Goal: Task Accomplishment & Management: Manage account settings

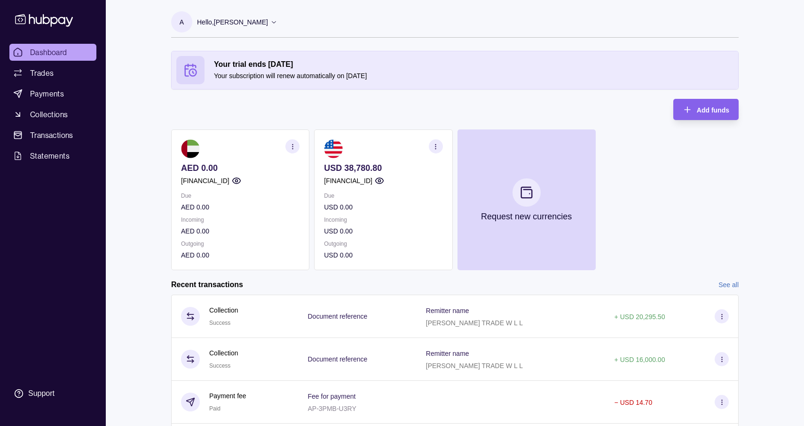
scroll to position [9, 0]
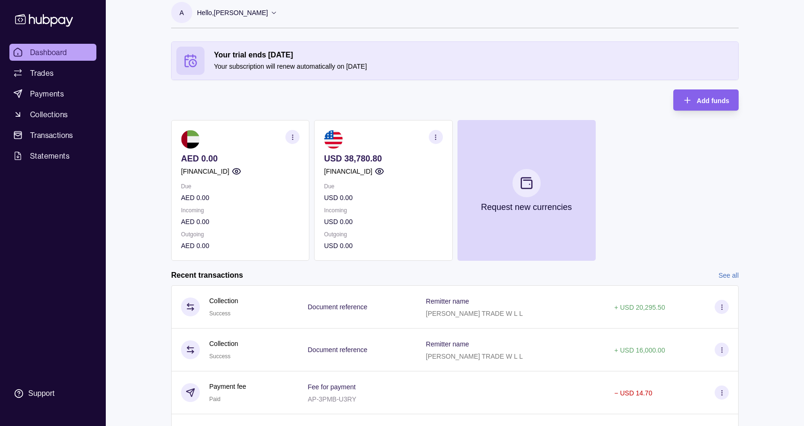
click at [380, 154] on p "USD 38,780.80" at bounding box center [383, 158] width 119 height 10
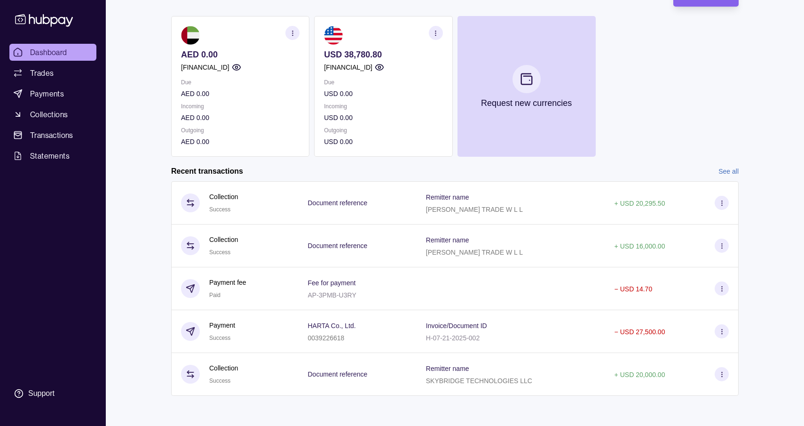
click at [731, 170] on link "See all" at bounding box center [729, 171] width 20 height 10
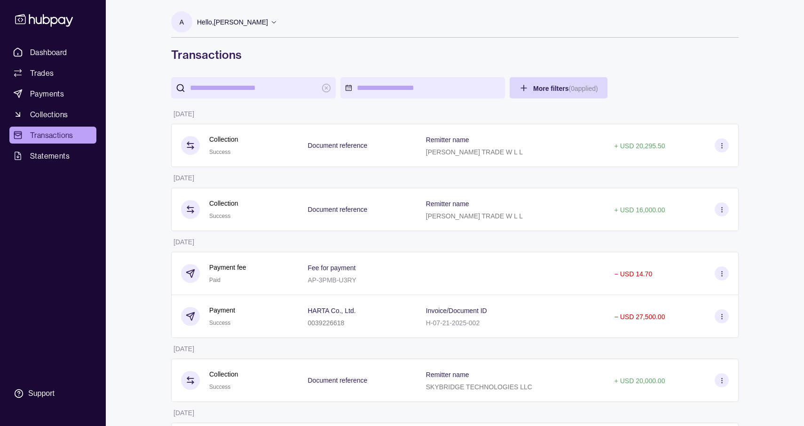
click at [76, 212] on div "Dashboard Trades Payments Collections Transactions Statements Support" at bounding box center [53, 223] width 95 height 359
click at [261, 24] on p "Hello, [PERSON_NAME]" at bounding box center [232, 22] width 71 height 10
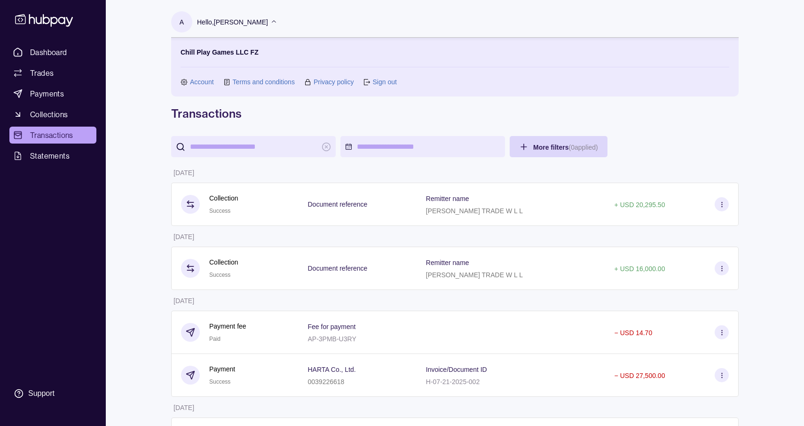
click at [394, 82] on link "Sign out" at bounding box center [385, 82] width 24 height 10
